Goal: Information Seeking & Learning: Understand process/instructions

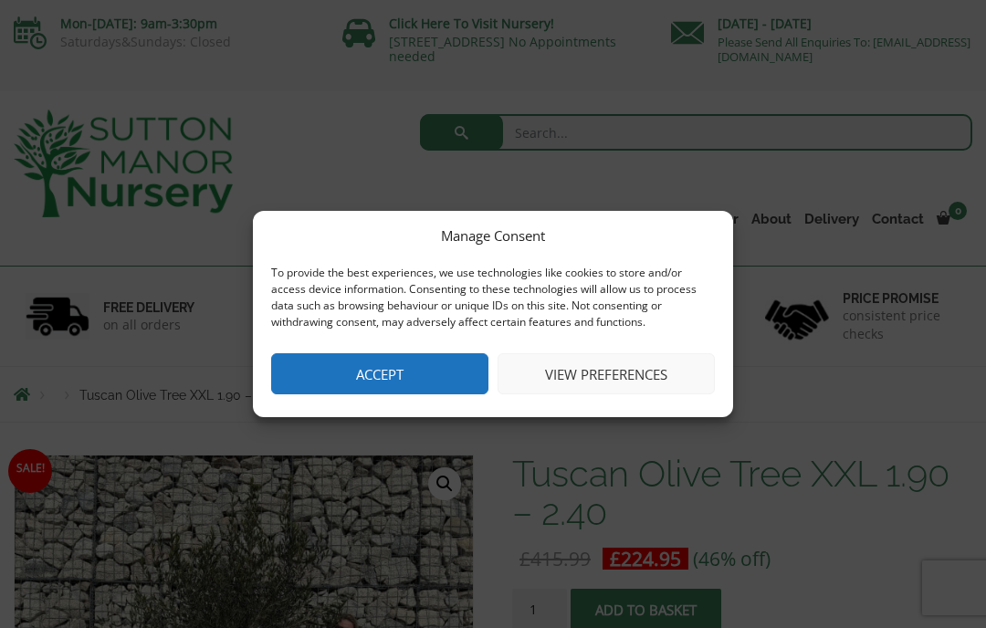
click at [458, 382] on button "Accept" at bounding box center [379, 373] width 217 height 41
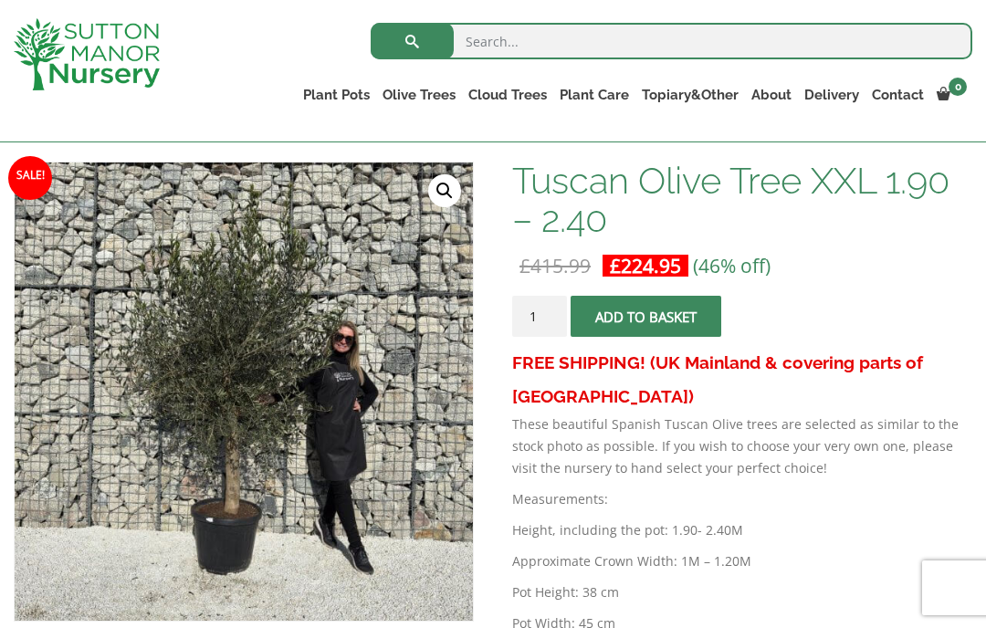
scroll to position [258, 0]
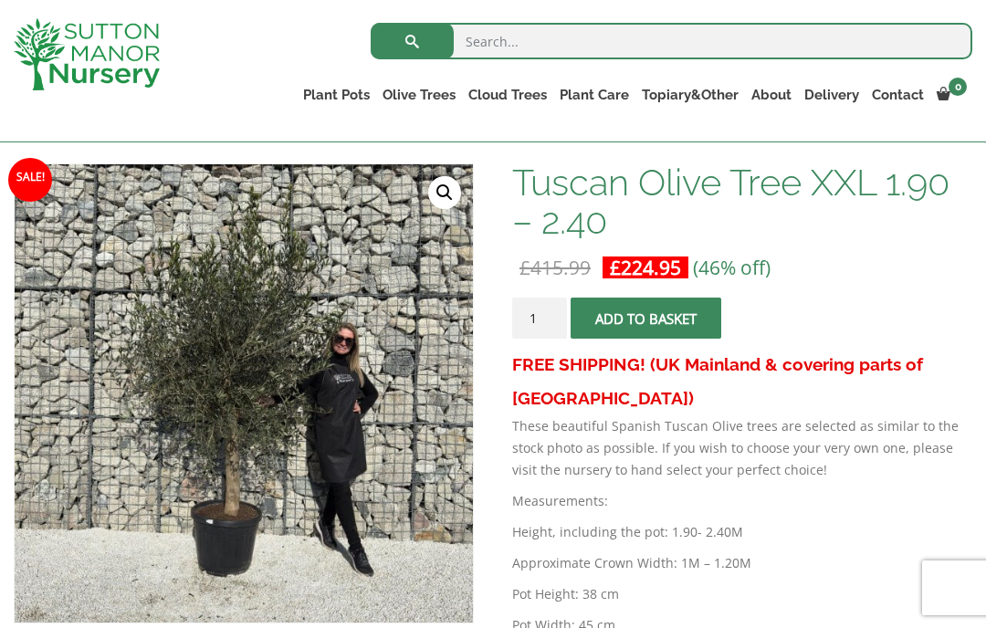
click at [242, 458] on img at bounding box center [471, 620] width 913 height 913
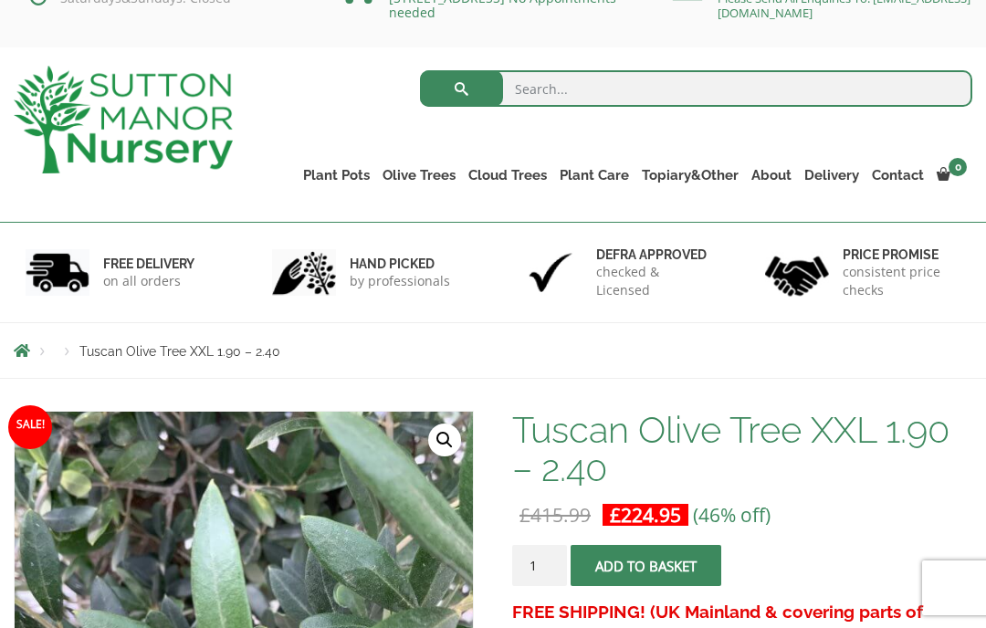
scroll to position [0, 0]
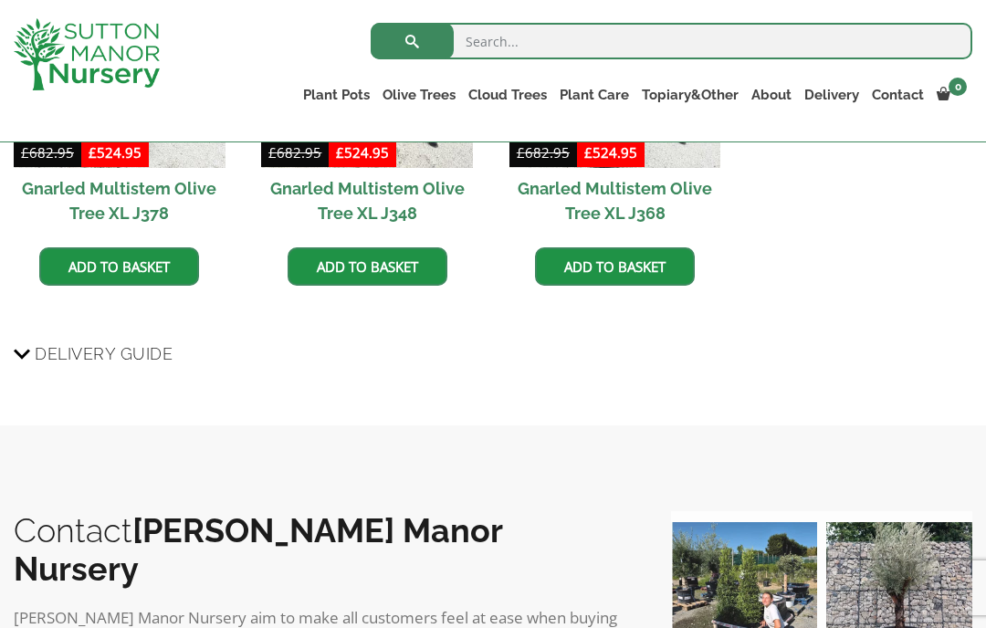
scroll to position [1883, 0]
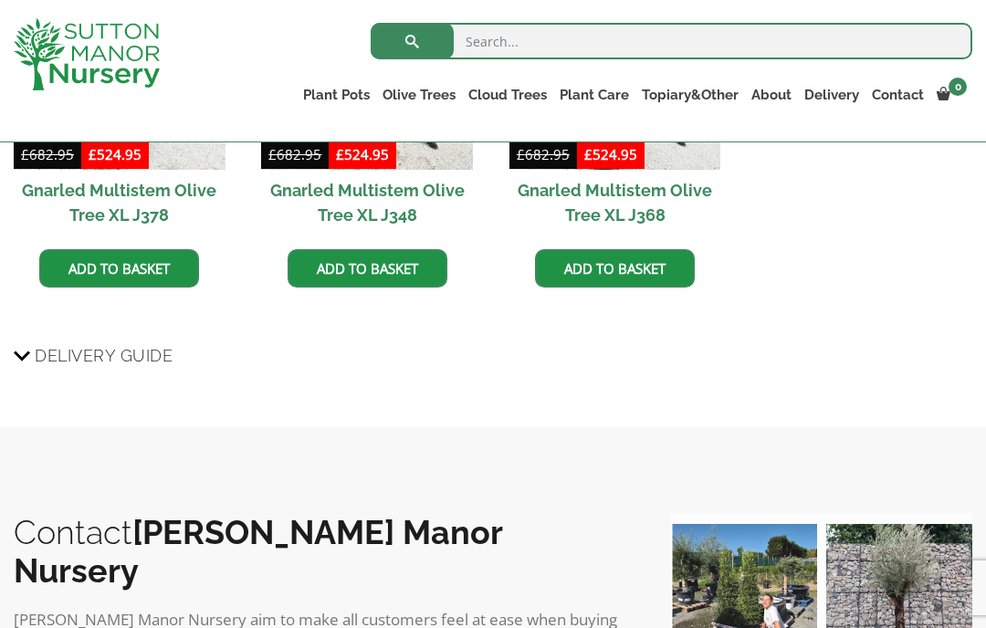
click at [40, 339] on span "Delivery Guide" at bounding box center [104, 356] width 138 height 34
click at [0, 0] on input "Delivery Guide" at bounding box center [0, 0] width 0 height 0
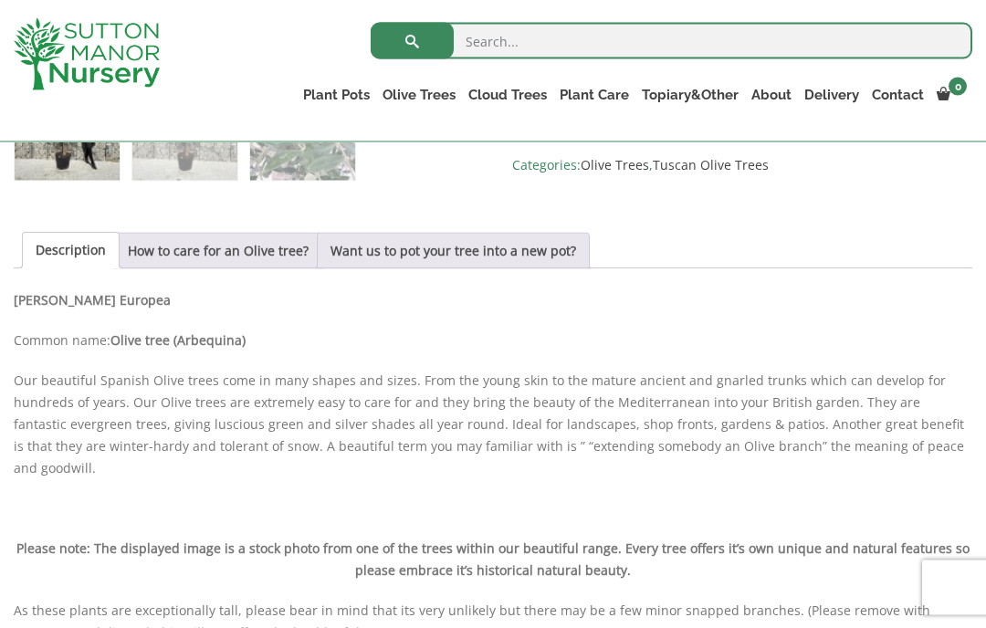
scroll to position [832, 0]
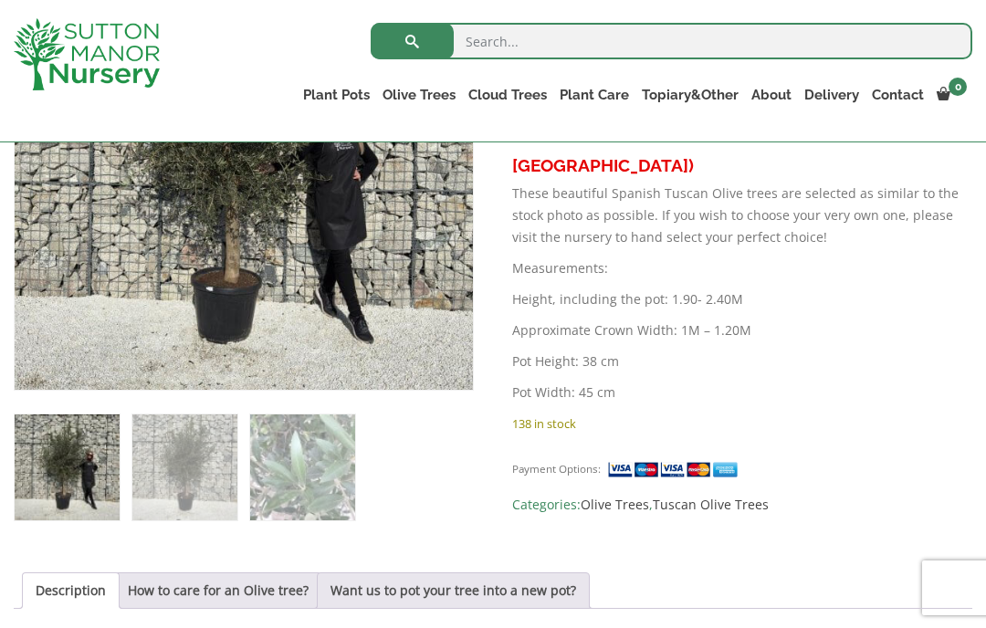
click at [432, 88] on link "Olive Trees" at bounding box center [419, 95] width 86 height 26
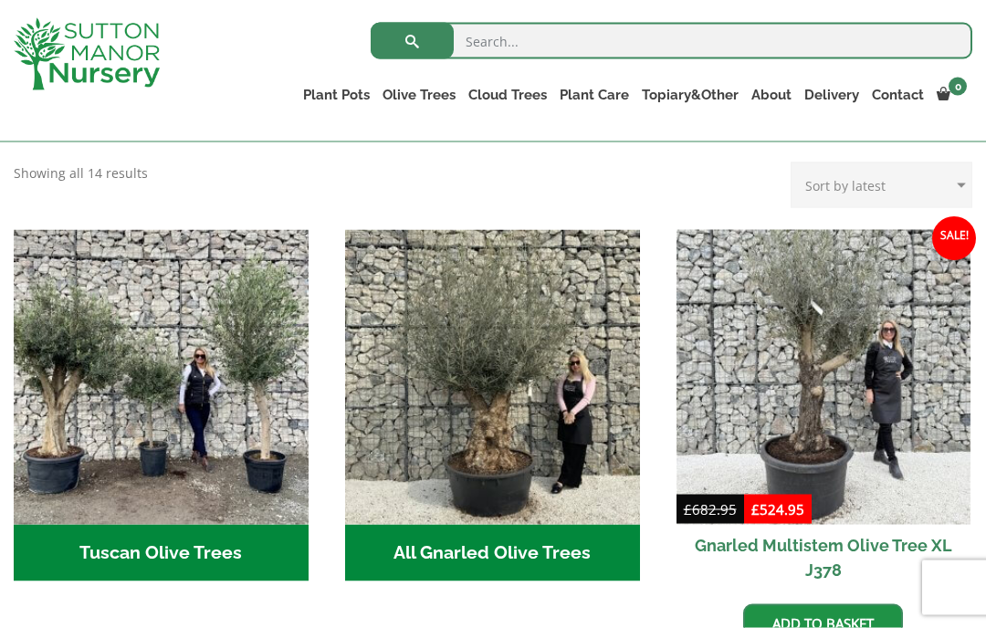
scroll to position [590, 0]
click at [466, 363] on img "Visit product category All Gnarled Olive Trees" at bounding box center [492, 377] width 295 height 295
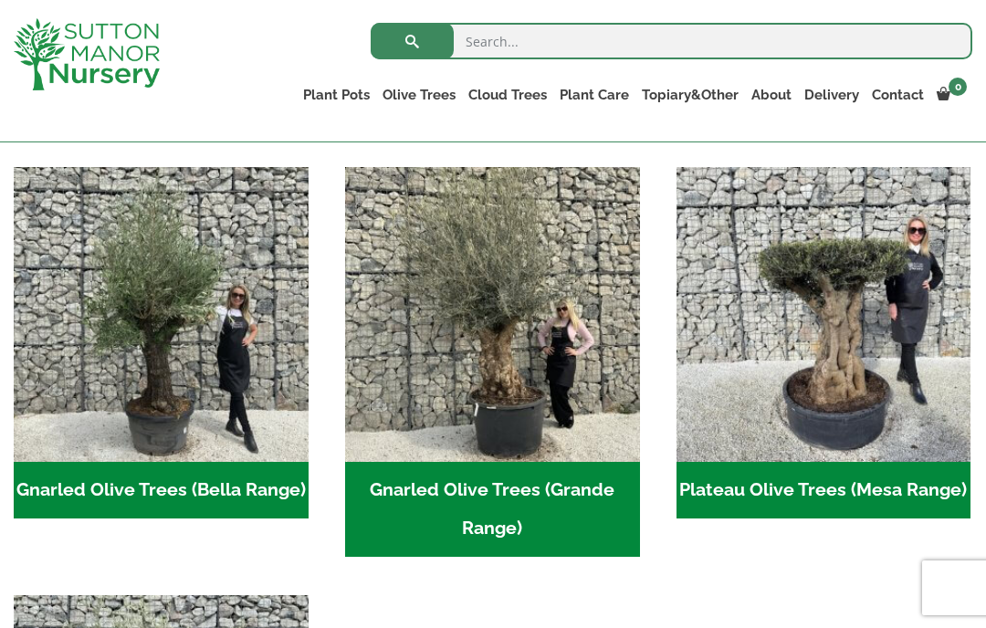
scroll to position [374, 0]
click at [72, 373] on img "Visit product category Gnarled Olive Trees (Bella Range)" at bounding box center [161, 314] width 295 height 295
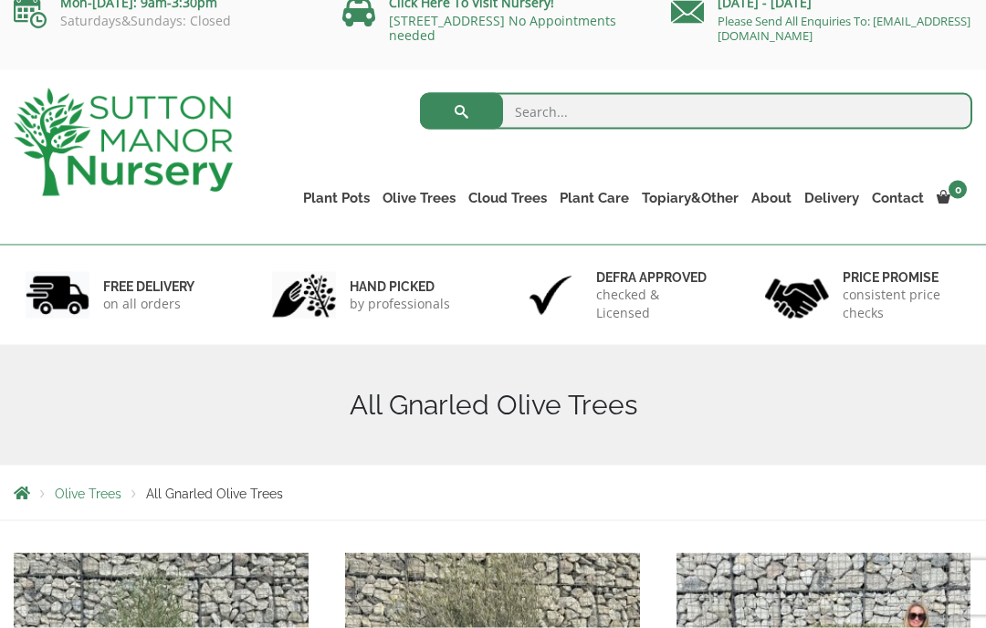
scroll to position [0, 0]
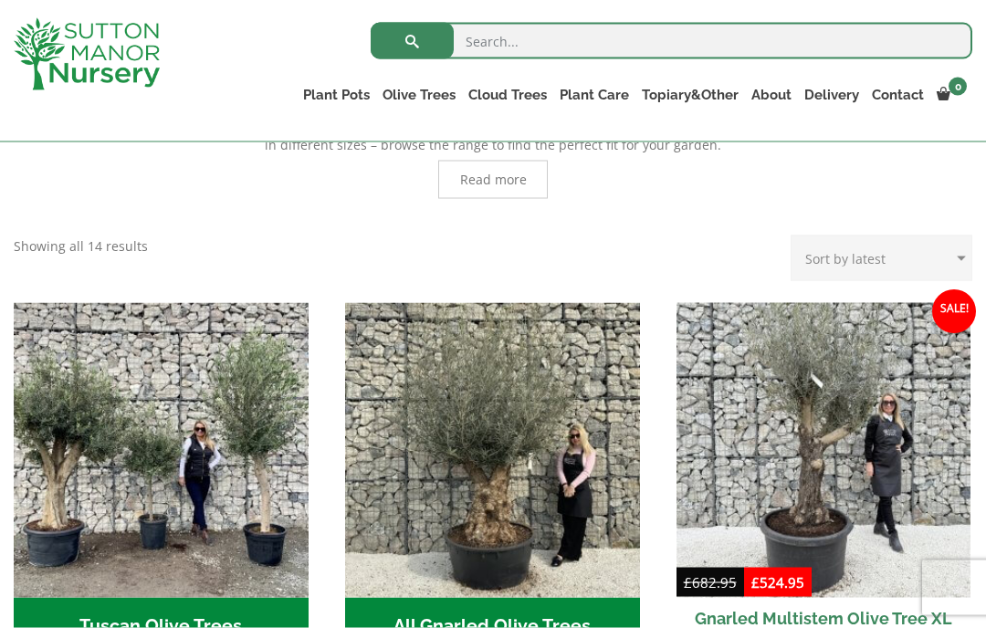
scroll to position [518, 0]
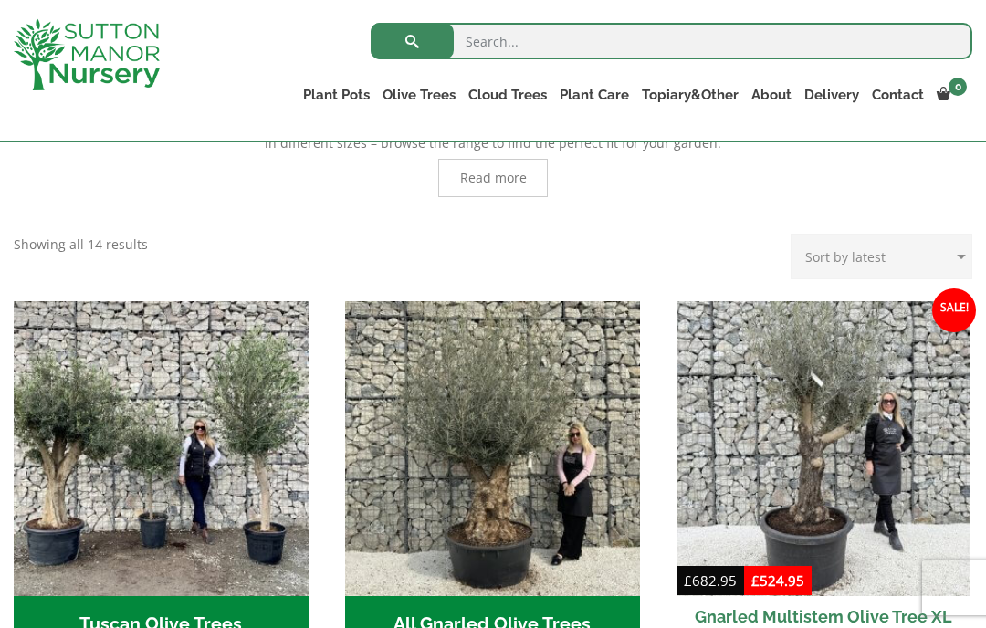
click at [150, 479] on img "Visit product category Tuscan Olive Trees" at bounding box center [161, 448] width 295 height 295
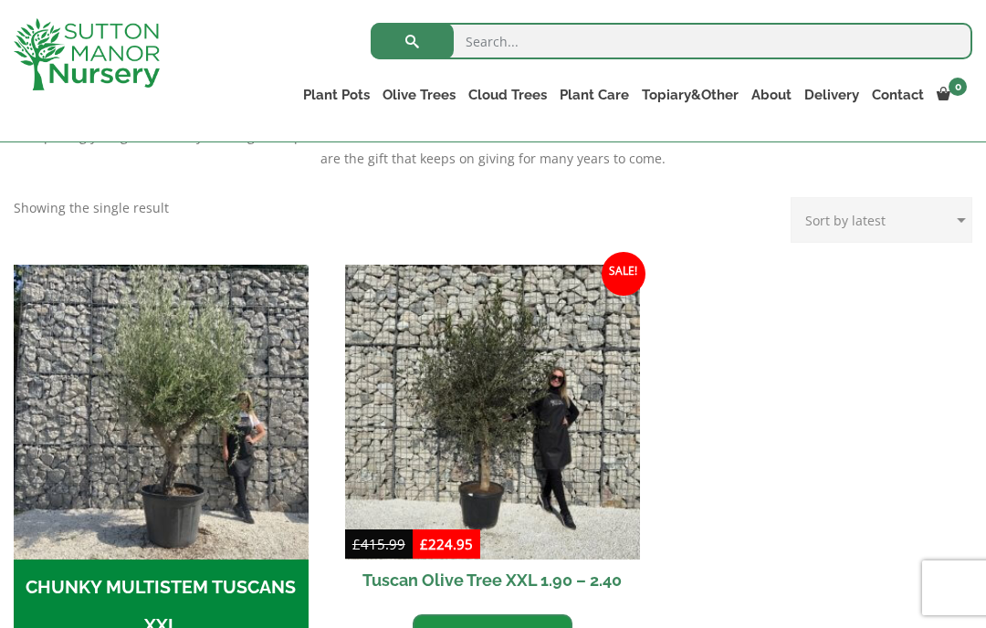
scroll to position [435, 0]
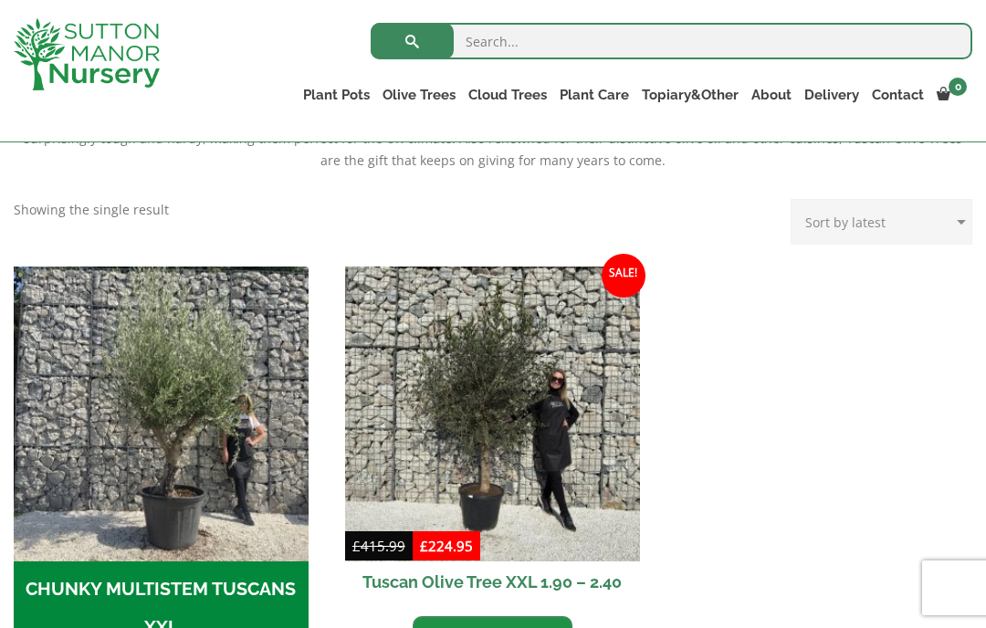
click at [153, 396] on img "Visit product category CHUNKY MULTISTEM TUSCANS XXL" at bounding box center [161, 414] width 295 height 295
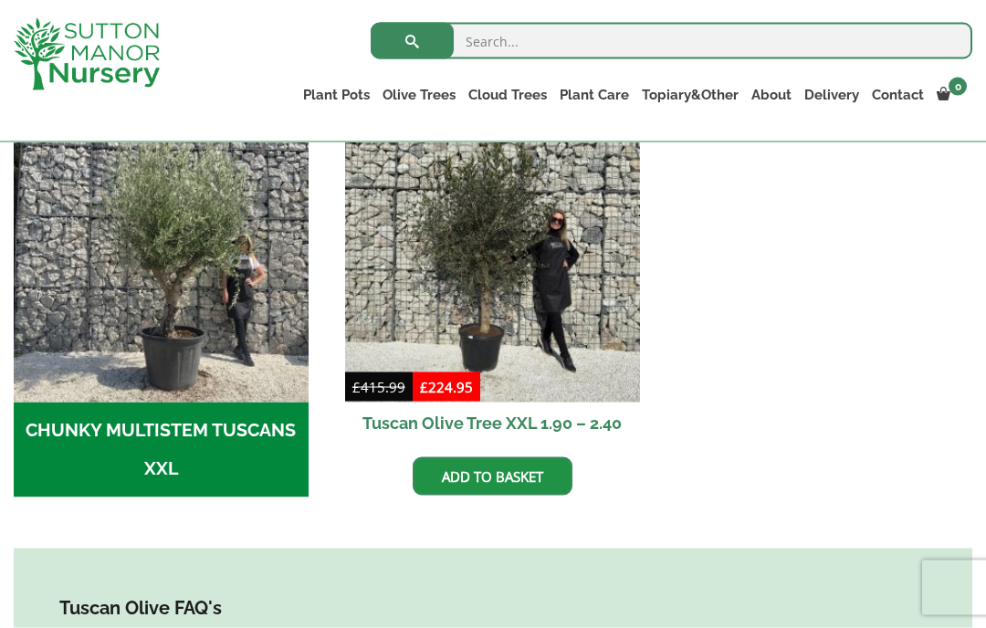
scroll to position [596, 0]
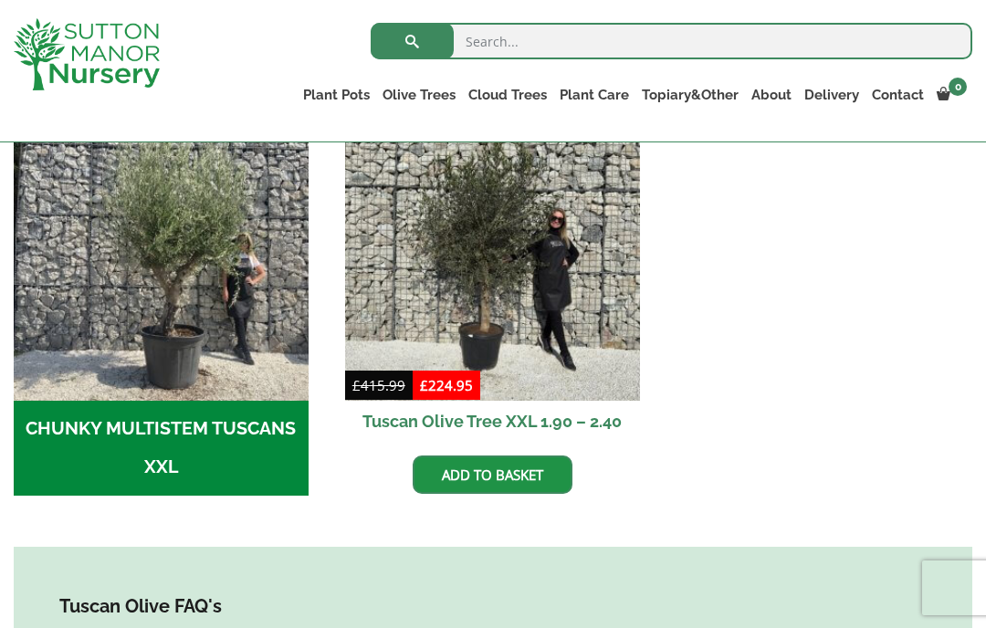
click at [483, 285] on img at bounding box center [492, 253] width 295 height 295
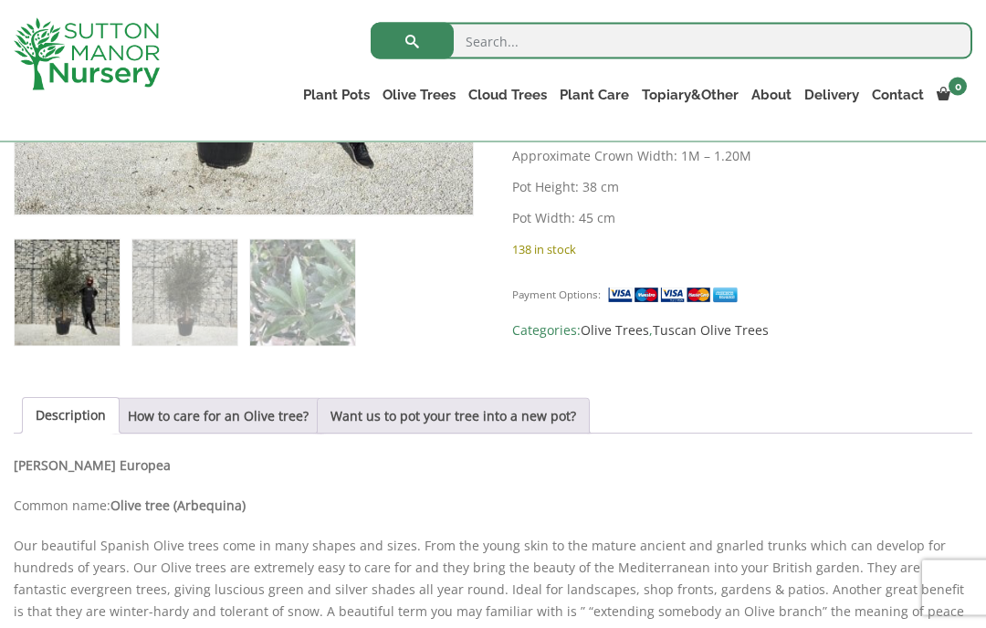
scroll to position [666, 0]
click at [448, 415] on link "Want us to pot your tree into a new pot?" at bounding box center [453, 415] width 246 height 35
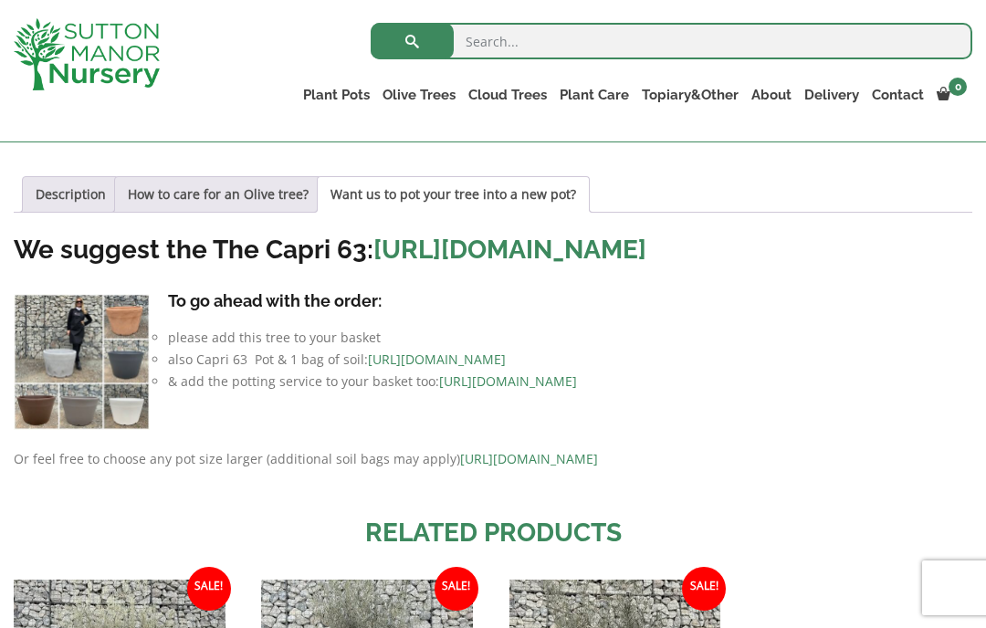
scroll to position [887, 0]
click at [72, 407] on img at bounding box center [82, 362] width 136 height 136
click at [65, 407] on img at bounding box center [82, 362] width 136 height 136
click at [43, 386] on img at bounding box center [82, 362] width 136 height 136
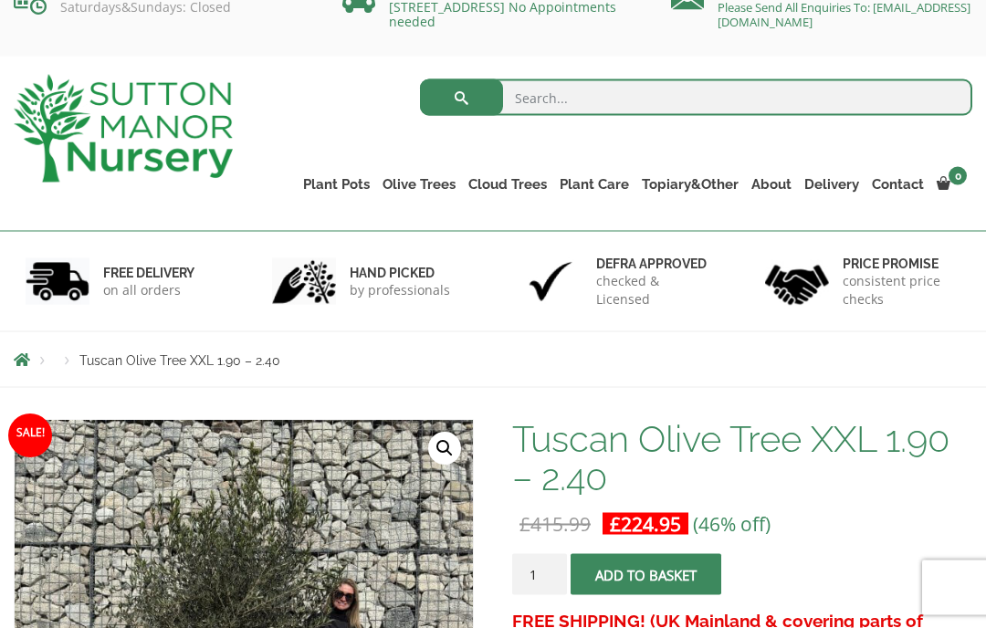
scroll to position [0, 0]
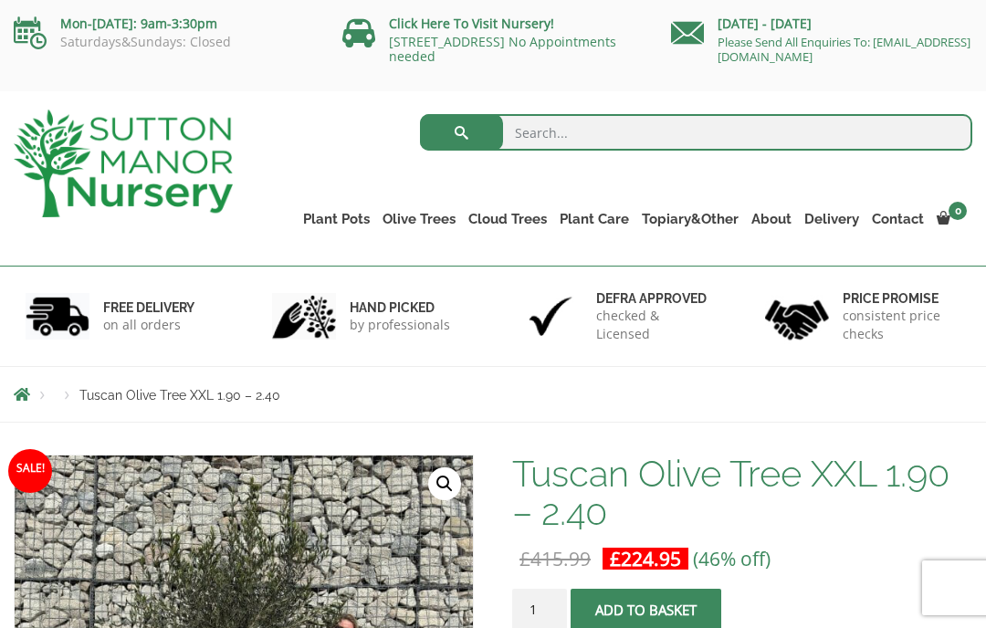
click at [0, 0] on link "Potting Service" at bounding box center [0, 0] width 0 height 0
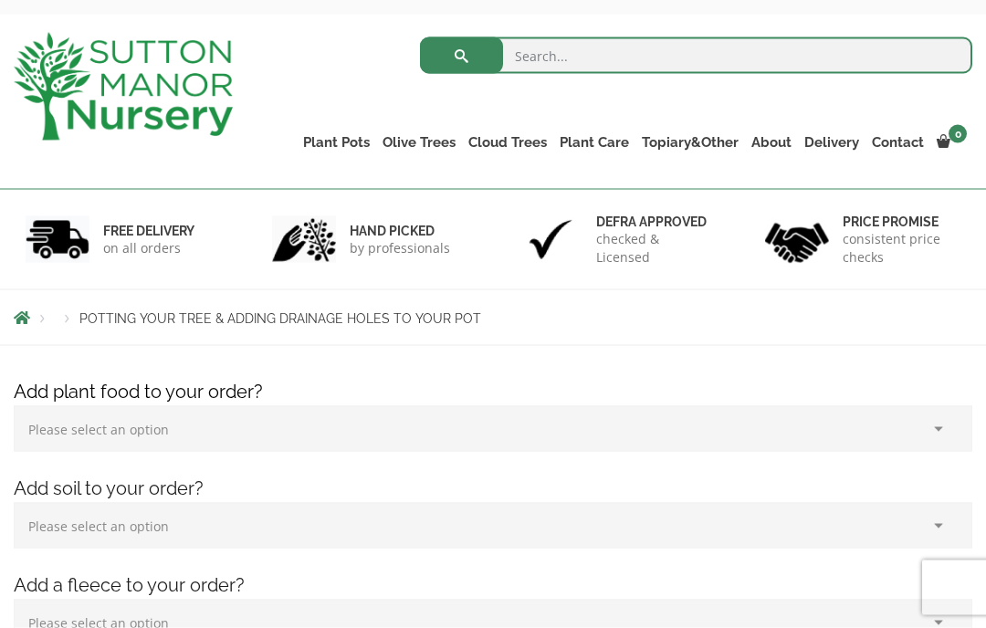
scroll to position [78, 0]
click at [931, 446] on select "Please select an option (x1) 1k Bag (£15.00) (x2) 1k Bag (£30.00) (x3) 1k Bag (…" at bounding box center [493, 428] width 958 height 46
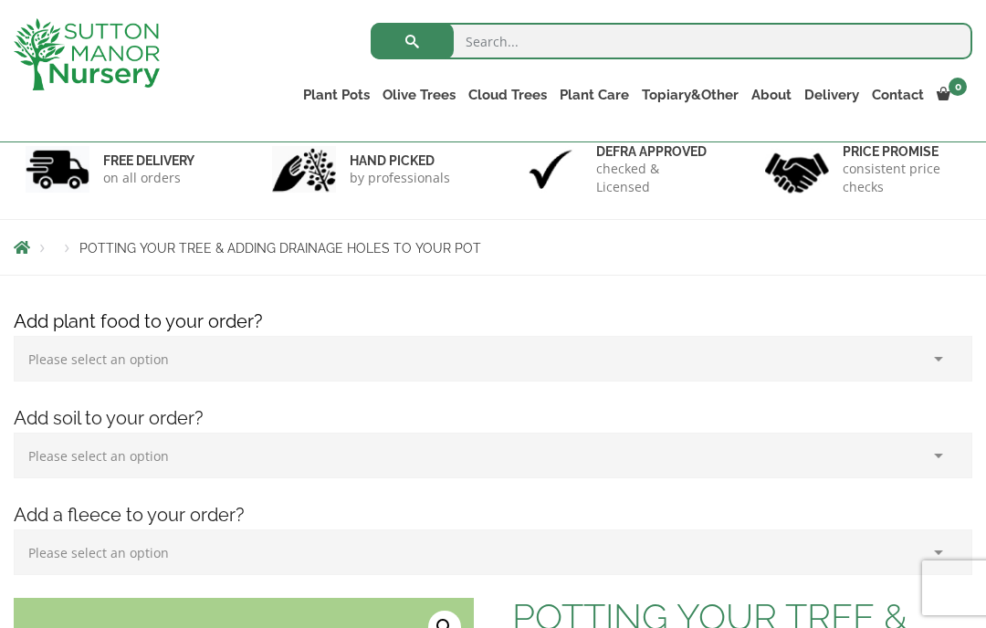
scroll to position [117, 0]
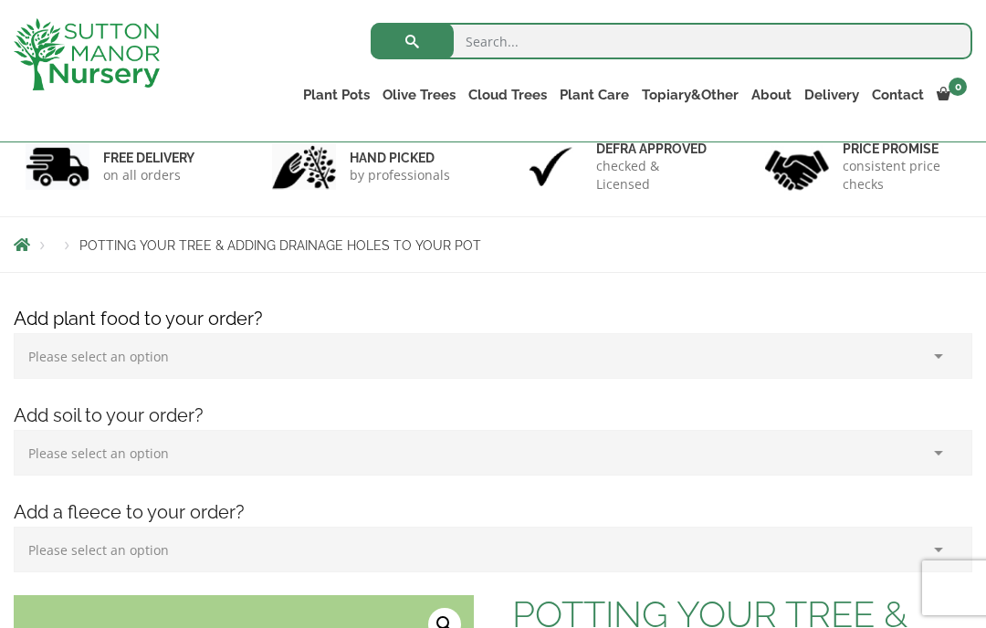
click at [935, 540] on select "Please select an option (x1) Horticultural Fleece (£24.95)" at bounding box center [493, 550] width 958 height 46
click at [933, 447] on select "Please select an option (x1) 75L Bag (£34.99) (x2) 75L Bag (£69.98) (x3) 75L Ba…" at bounding box center [493, 453] width 958 height 46
click at [52, 352] on select "Please select an option (x1) 1k Bag (£15.00) (x2) 1k Bag (£30.00) (x3) 1k Bag (…" at bounding box center [493, 356] width 958 height 46
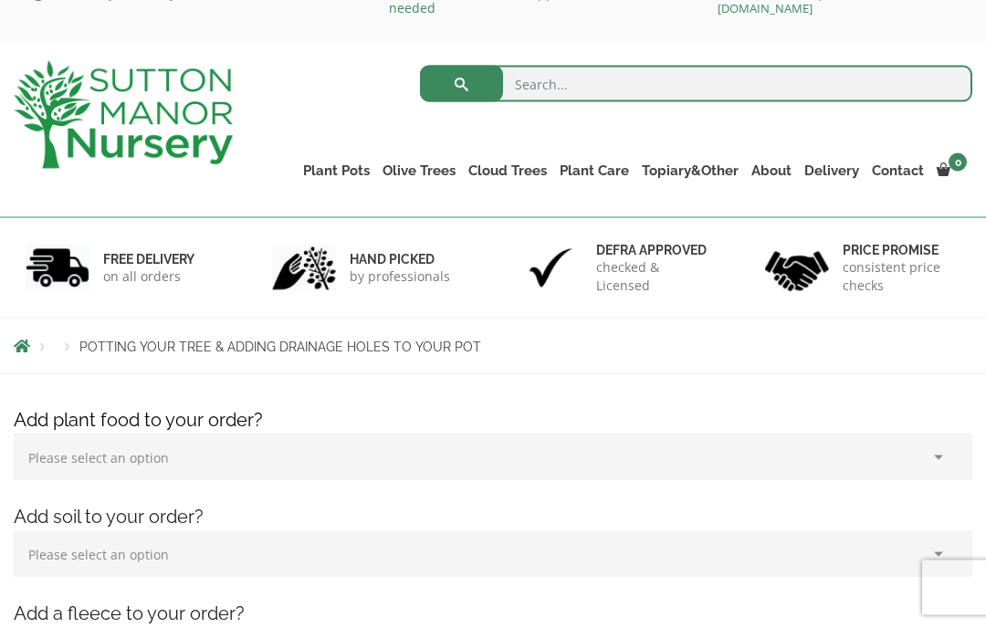
scroll to position [0, 0]
